Goal: Task Accomplishment & Management: Complete application form

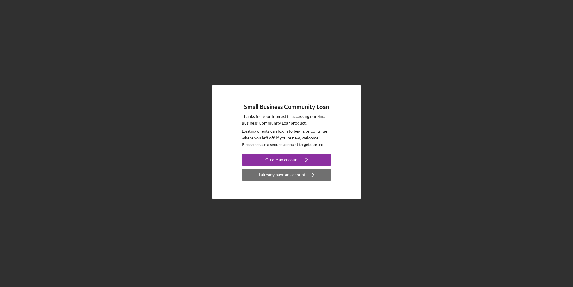
click at [277, 176] on div "I already have an account" at bounding box center [282, 175] width 47 height 12
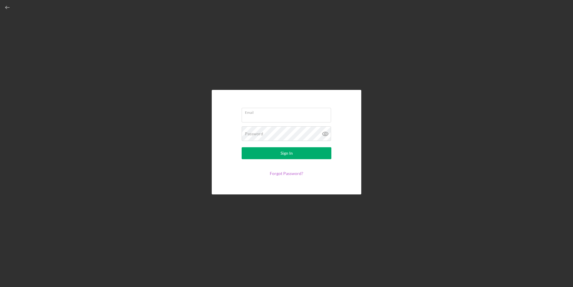
type input "mjackson@lfprojectmanagement.com"
click at [273, 157] on button "Sign In" at bounding box center [287, 153] width 90 height 12
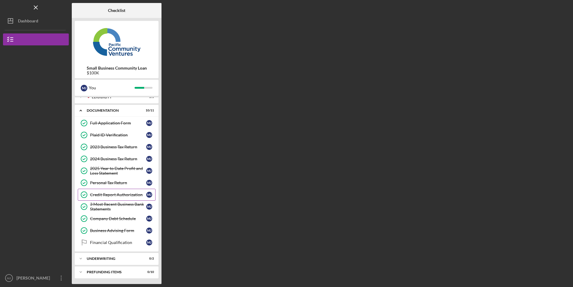
scroll to position [6, 0]
click at [86, 258] on icon "Icon/Expander" at bounding box center [81, 259] width 12 height 12
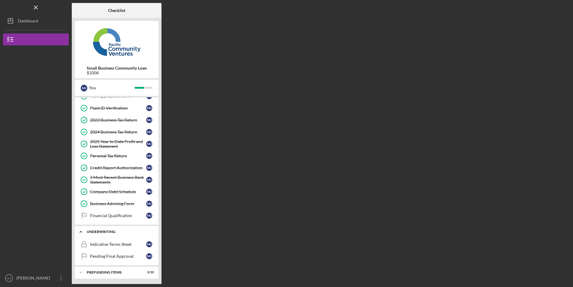
scroll to position [33, 0]
click at [97, 231] on div "Underwriting" at bounding box center [119, 232] width 64 height 4
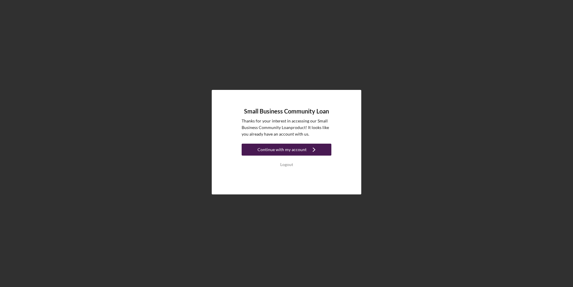
click at [296, 155] on div "Continue with my account" at bounding box center [281, 150] width 49 height 12
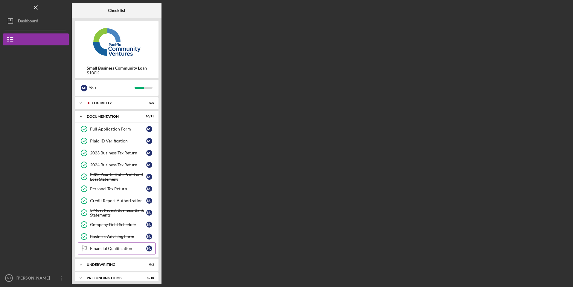
drag, startPoint x: 132, startPoint y: 248, endPoint x: 86, endPoint y: 249, distance: 46.7
click at [86, 249] on link "Financial Qualification Financial Qualification [PERSON_NAME]" at bounding box center [117, 249] width 78 height 12
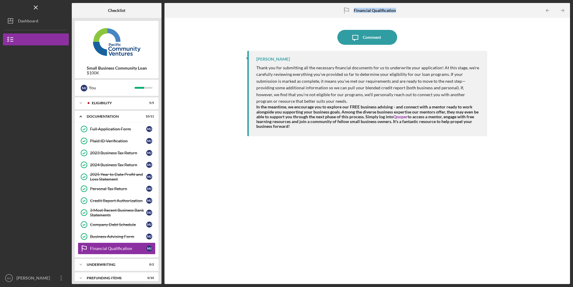
drag, startPoint x: 408, startPoint y: 14, endPoint x: 353, endPoint y: 10, distance: 55.5
click at [353, 10] on div "Financial Qualification Financial Qualification" at bounding box center [367, 10] width 135 height 15
copy b "Financial Qualification"
